Goal: Information Seeking & Learning: Learn about a topic

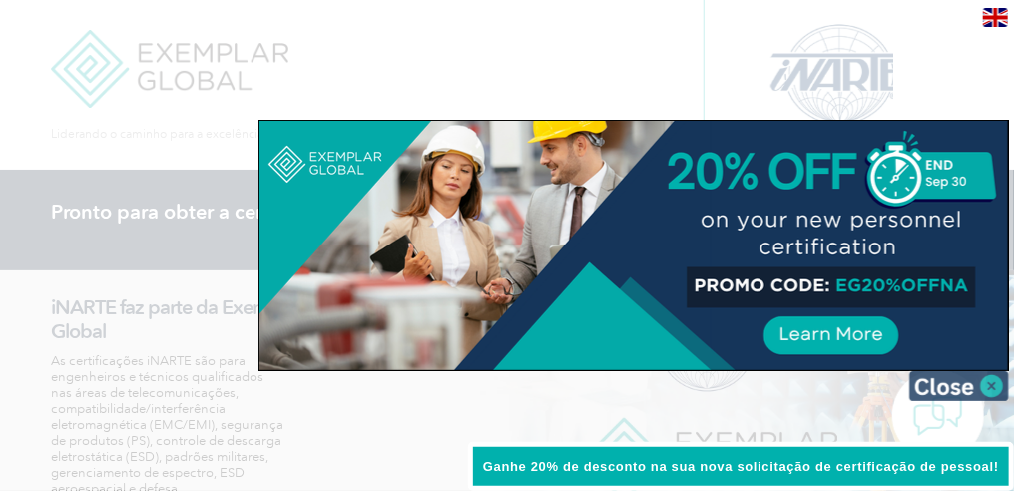
click at [992, 386] on img at bounding box center [959, 386] width 100 height 30
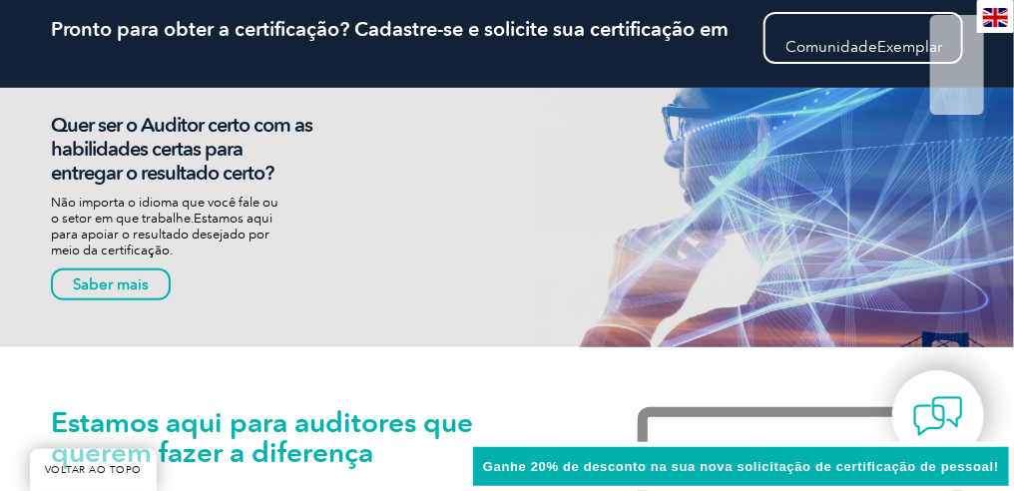
scroll to position [200, 0]
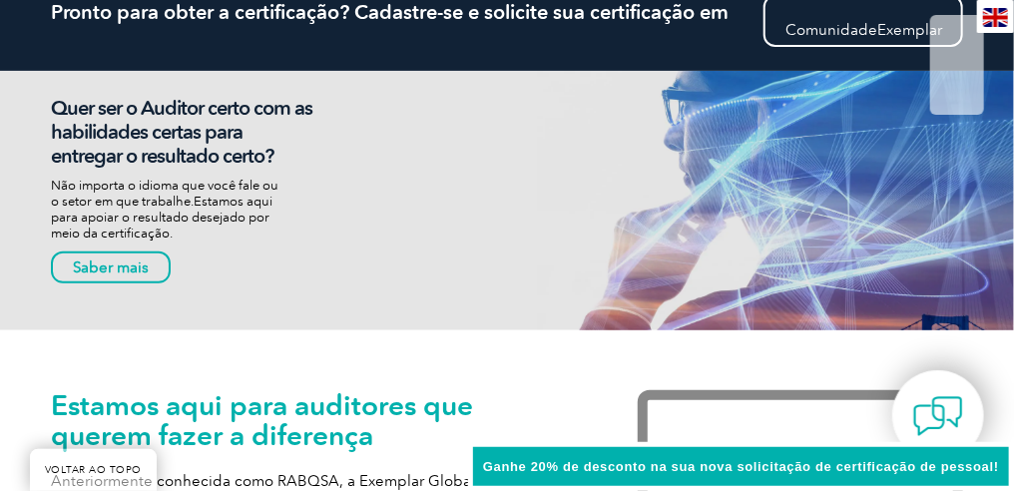
click at [662, 174] on div "Quer ser o Auditor certo com as habilidades certas para entregar o resultado ce…" at bounding box center [507, 200] width 912 height 259
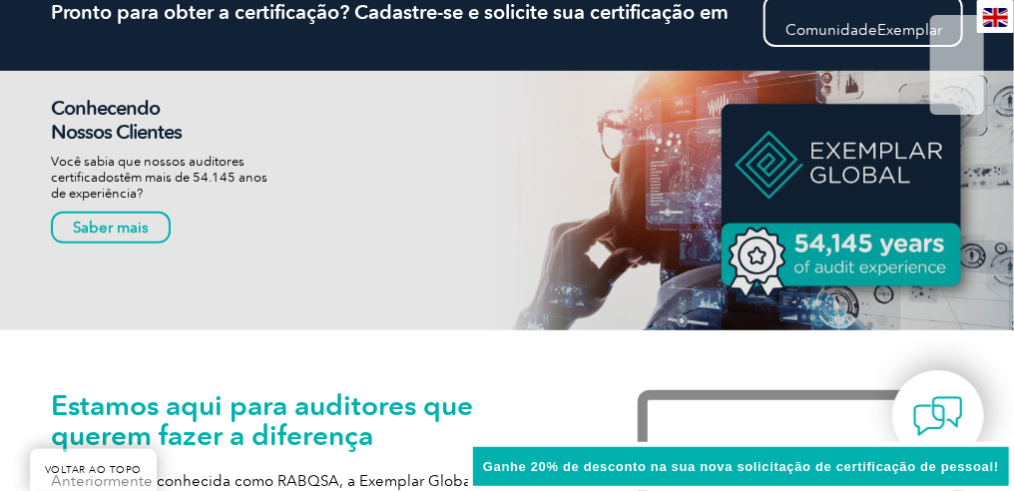
click at [0, 0] on icon at bounding box center [0, 0] width 0 height 0
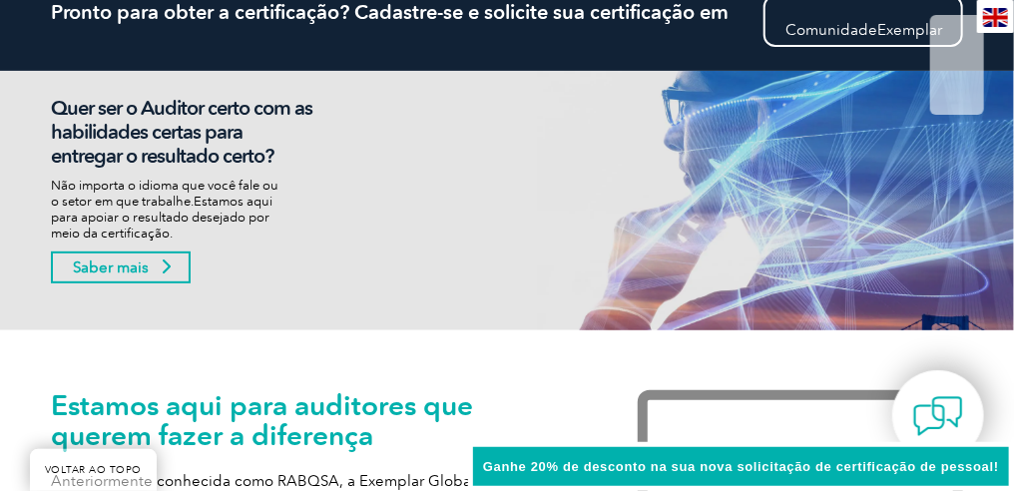
click at [121, 276] on font "Saber mais" at bounding box center [111, 267] width 76 height 18
